Goal: Manage account settings

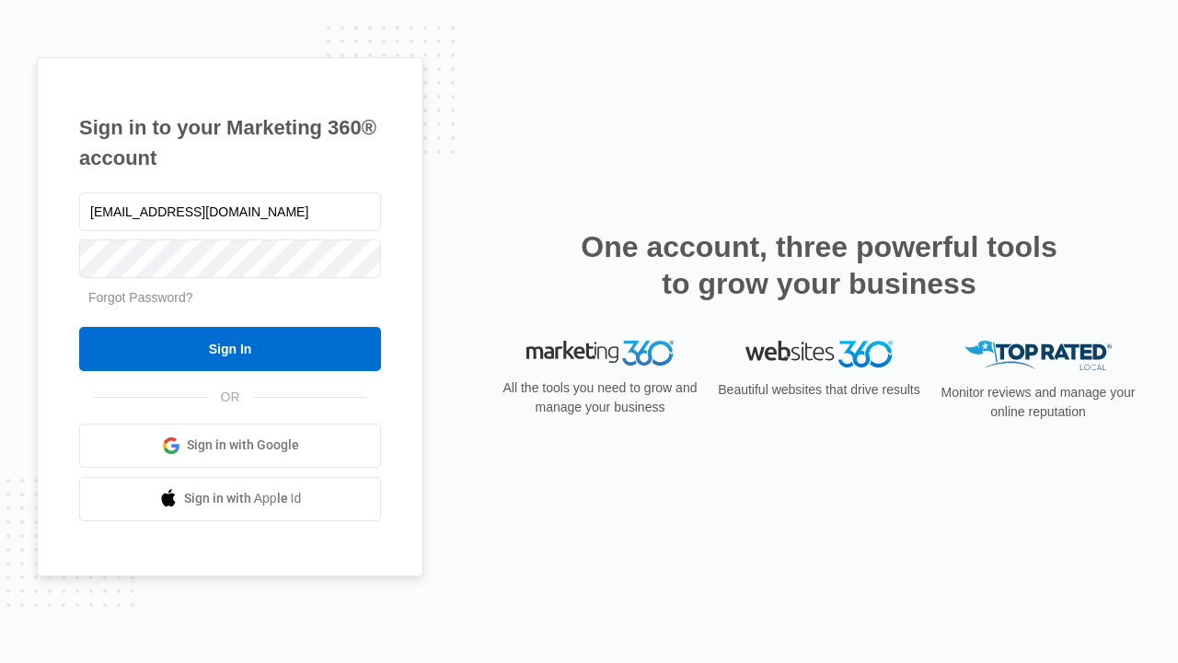
type input "dankie614@gmail.com"
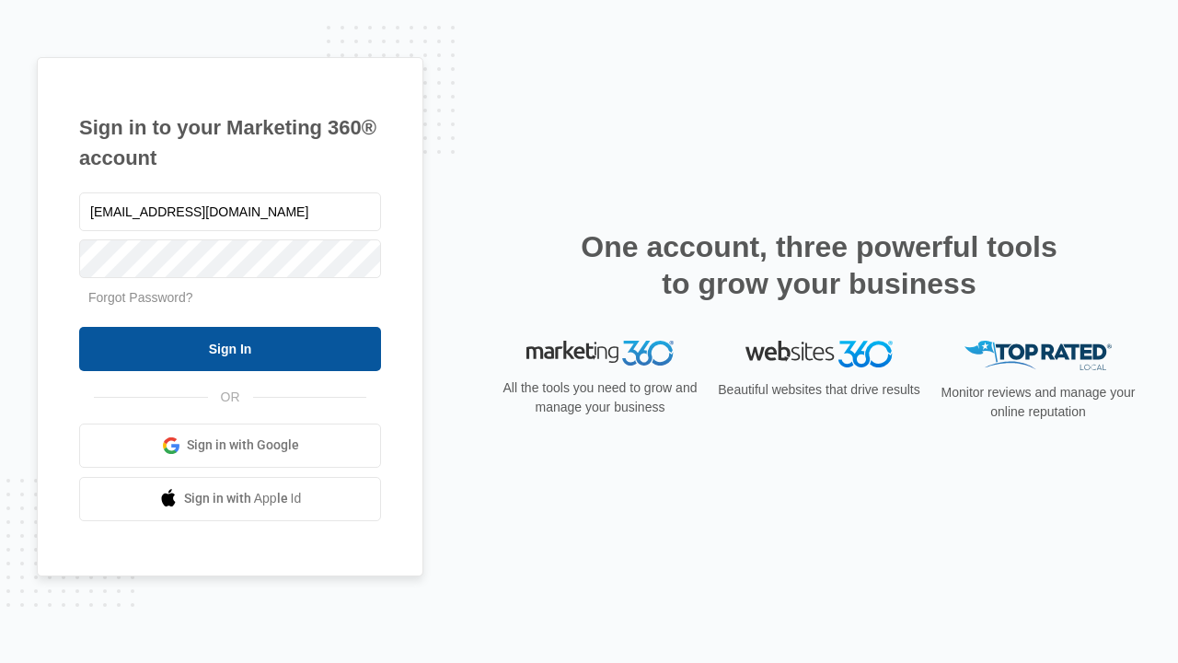
click at [230, 348] on input "Sign In" at bounding box center [230, 349] width 302 height 44
